Goal: Find contact information: Find contact information

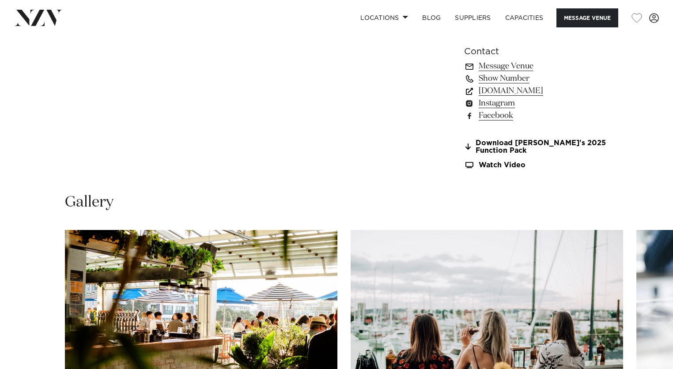
scroll to position [795, 0]
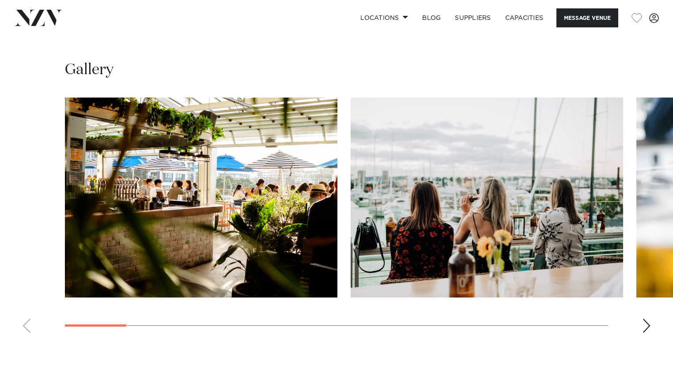
click at [645, 328] on div "Next slide" at bounding box center [646, 326] width 9 height 14
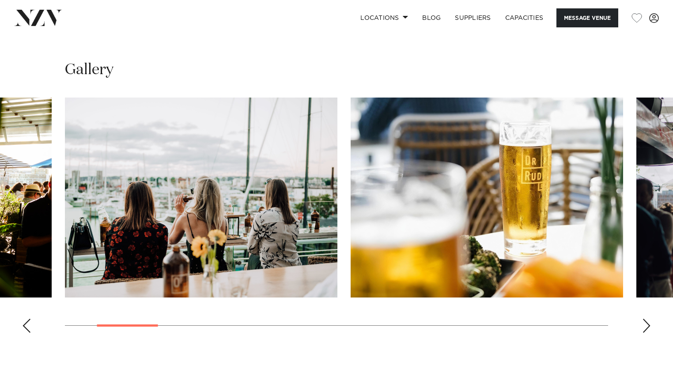
click at [645, 328] on div "Next slide" at bounding box center [646, 326] width 9 height 14
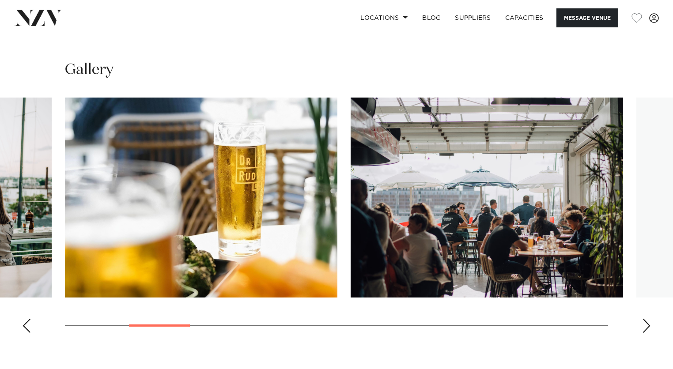
click at [645, 330] on div "Next slide" at bounding box center [646, 326] width 9 height 14
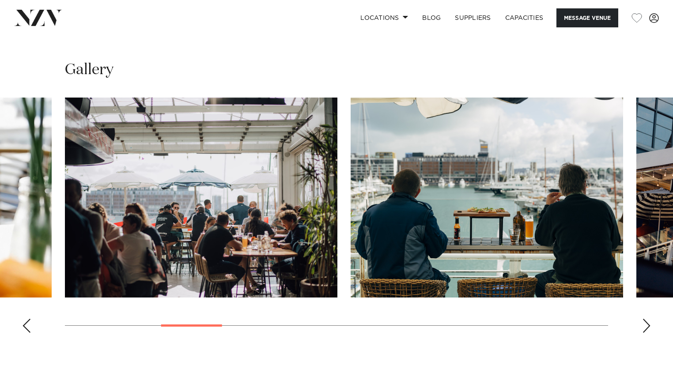
click at [646, 330] on div "Next slide" at bounding box center [646, 326] width 9 height 14
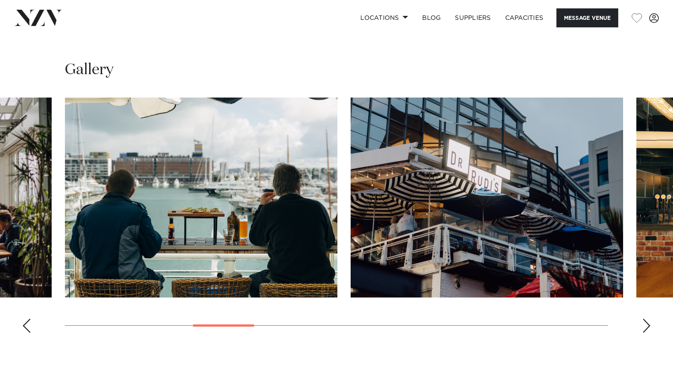
click at [646, 330] on div "Next slide" at bounding box center [646, 326] width 9 height 14
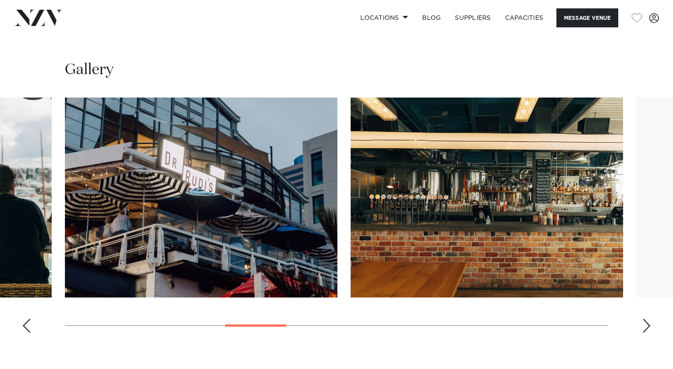
click at [646, 330] on div "Next slide" at bounding box center [646, 326] width 9 height 14
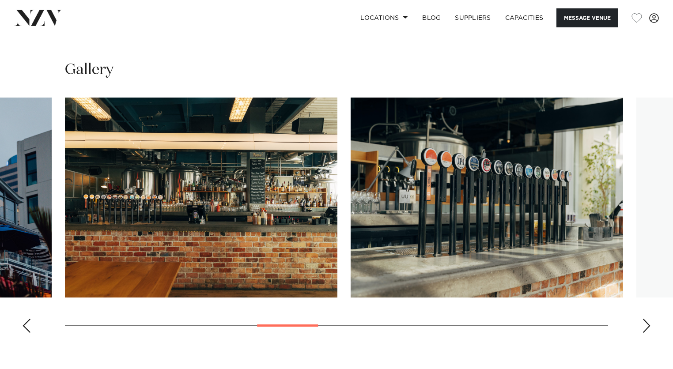
click at [646, 330] on div "Next slide" at bounding box center [646, 326] width 9 height 14
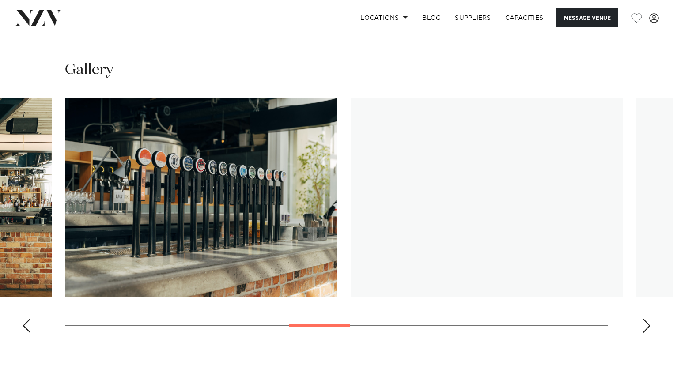
click at [646, 330] on div "Next slide" at bounding box center [646, 326] width 9 height 14
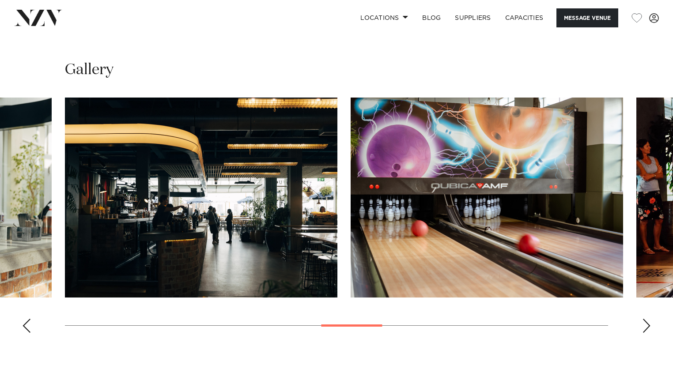
click at [646, 330] on div "Next slide" at bounding box center [646, 326] width 9 height 14
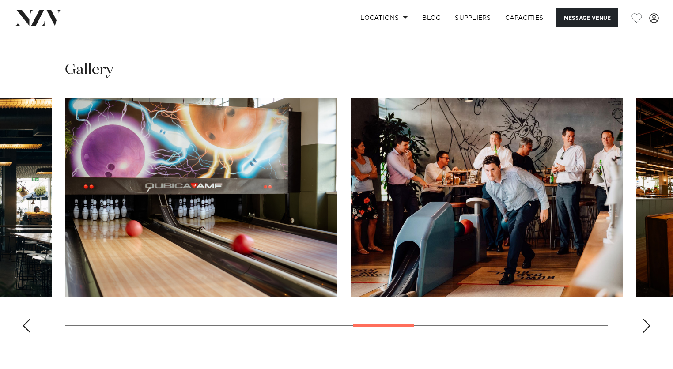
click at [646, 330] on div "Next slide" at bounding box center [646, 326] width 9 height 14
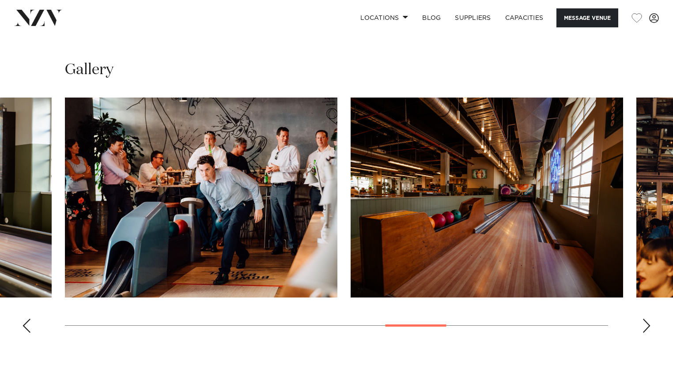
click at [646, 330] on div "Next slide" at bounding box center [646, 326] width 9 height 14
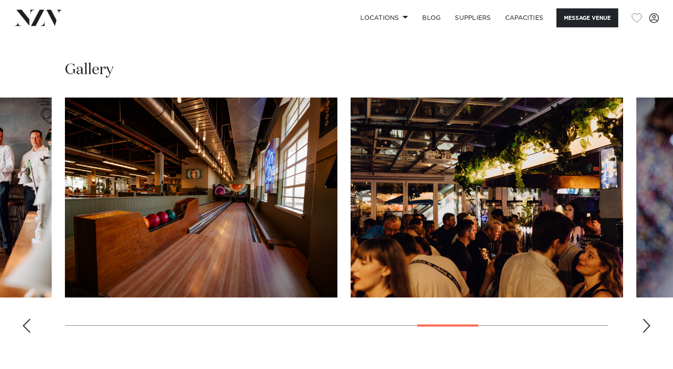
click at [646, 330] on div "Next slide" at bounding box center [646, 326] width 9 height 14
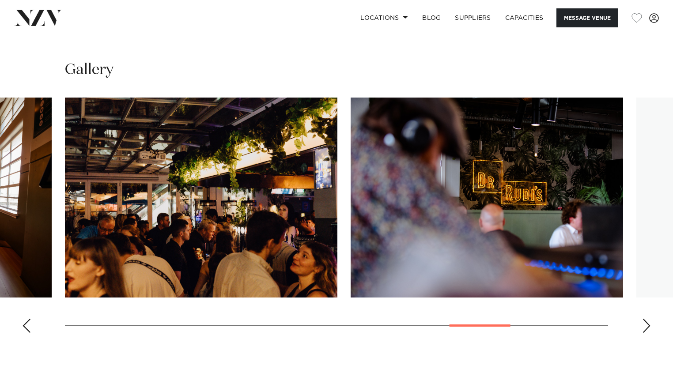
click at [646, 330] on div "Next slide" at bounding box center [646, 326] width 9 height 14
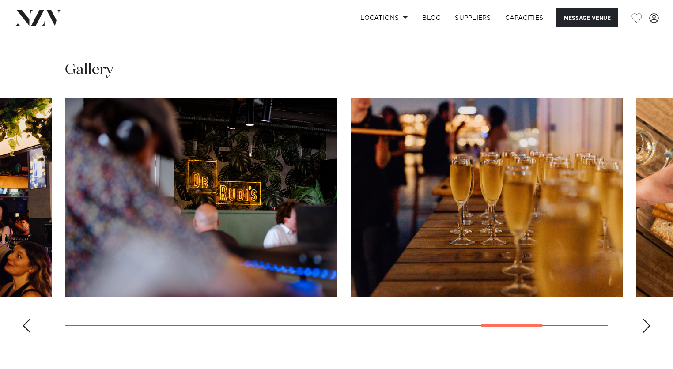
click at [647, 329] on div "Next slide" at bounding box center [646, 326] width 9 height 14
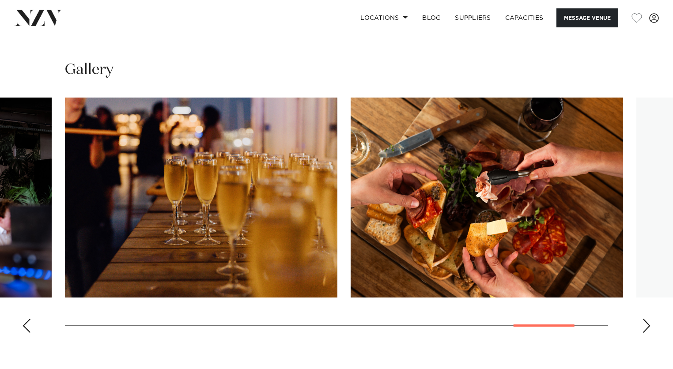
click at [647, 329] on div "Next slide" at bounding box center [646, 326] width 9 height 14
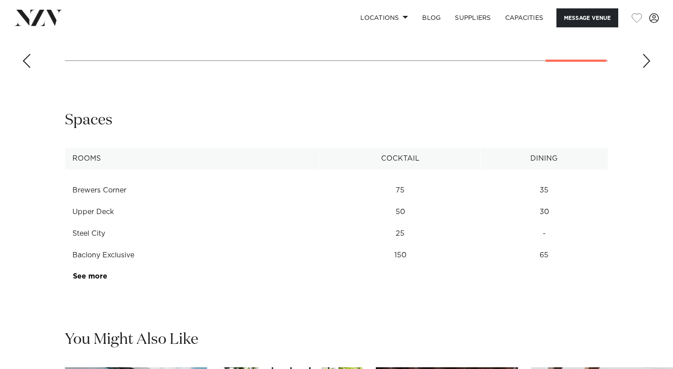
scroll to position [1149, 0]
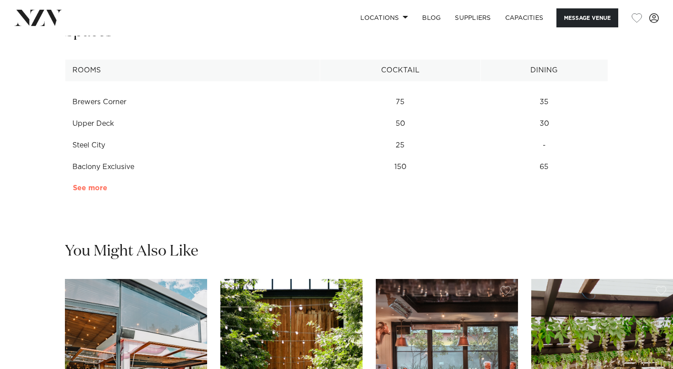
click at [90, 186] on link "See more" at bounding box center [107, 188] width 69 height 7
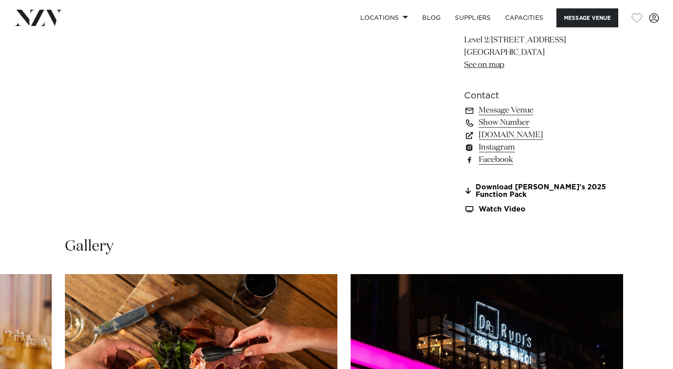
scroll to position [486, 0]
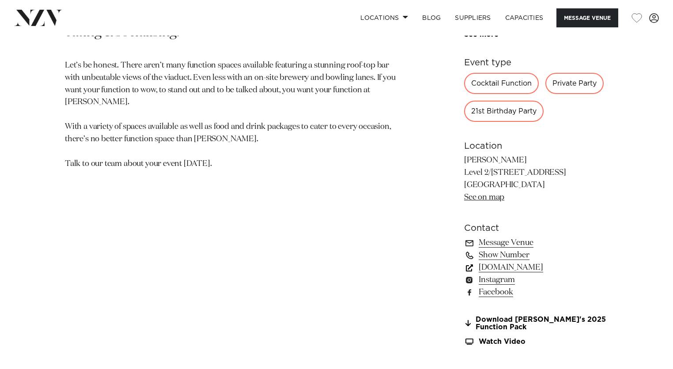
click at [508, 267] on link "[DOMAIN_NAME]" at bounding box center [536, 268] width 144 height 12
